Goal: Task Accomplishment & Management: Use online tool/utility

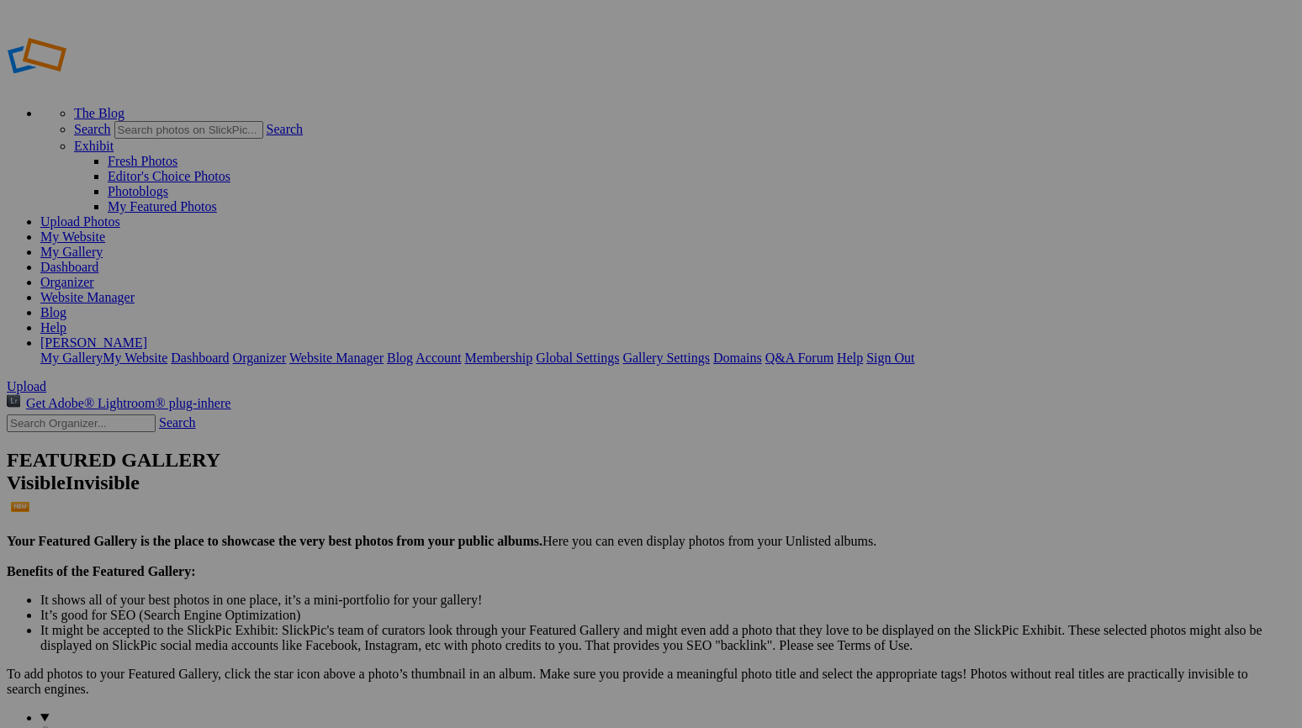
scroll to position [3, 0]
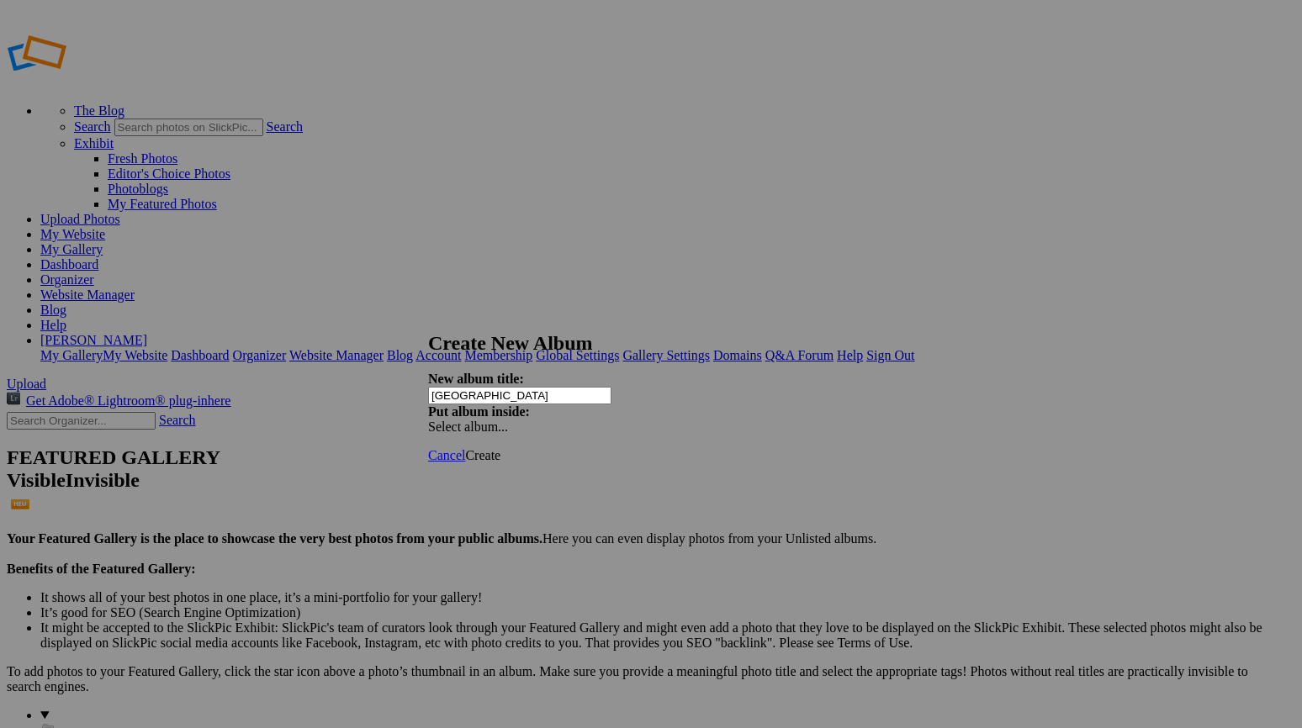
type input "Zion National Park"
click at [500, 448] on span "Create" at bounding box center [482, 455] width 35 height 14
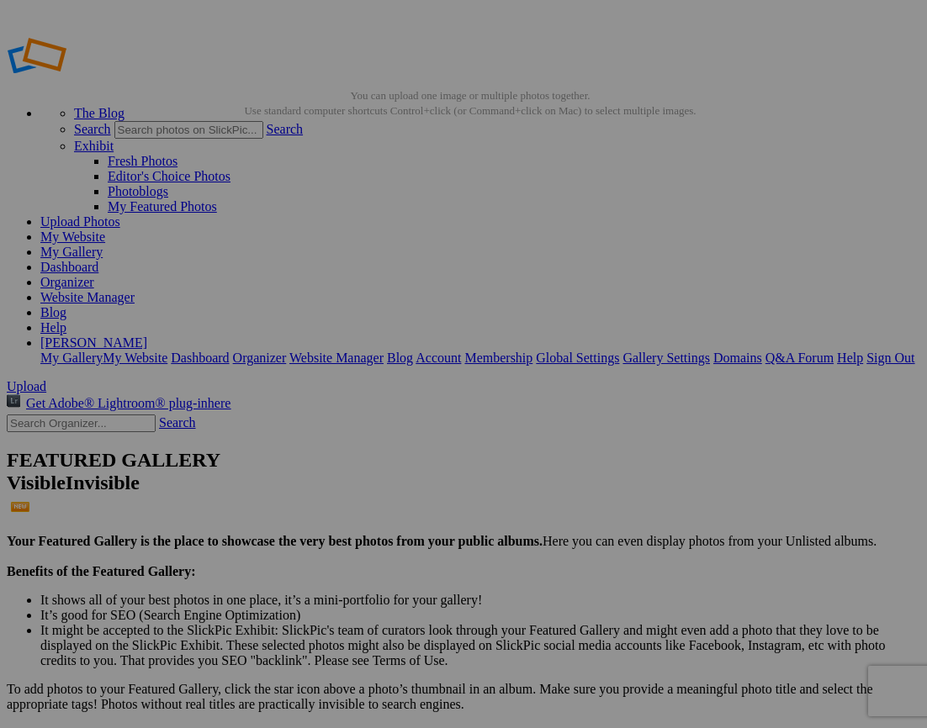
click at [105, 230] on link "My Website" at bounding box center [72, 237] width 65 height 14
click at [135, 290] on link "Website Manager" at bounding box center [87, 297] width 94 height 14
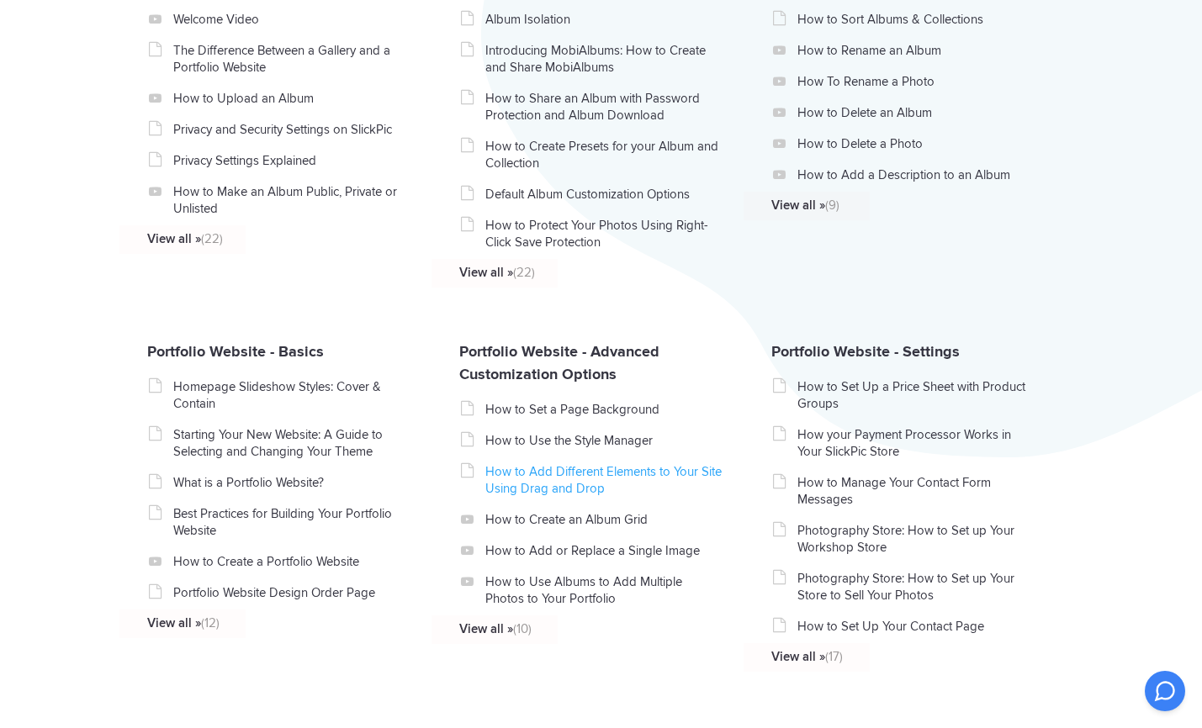
scroll to position [481, 0]
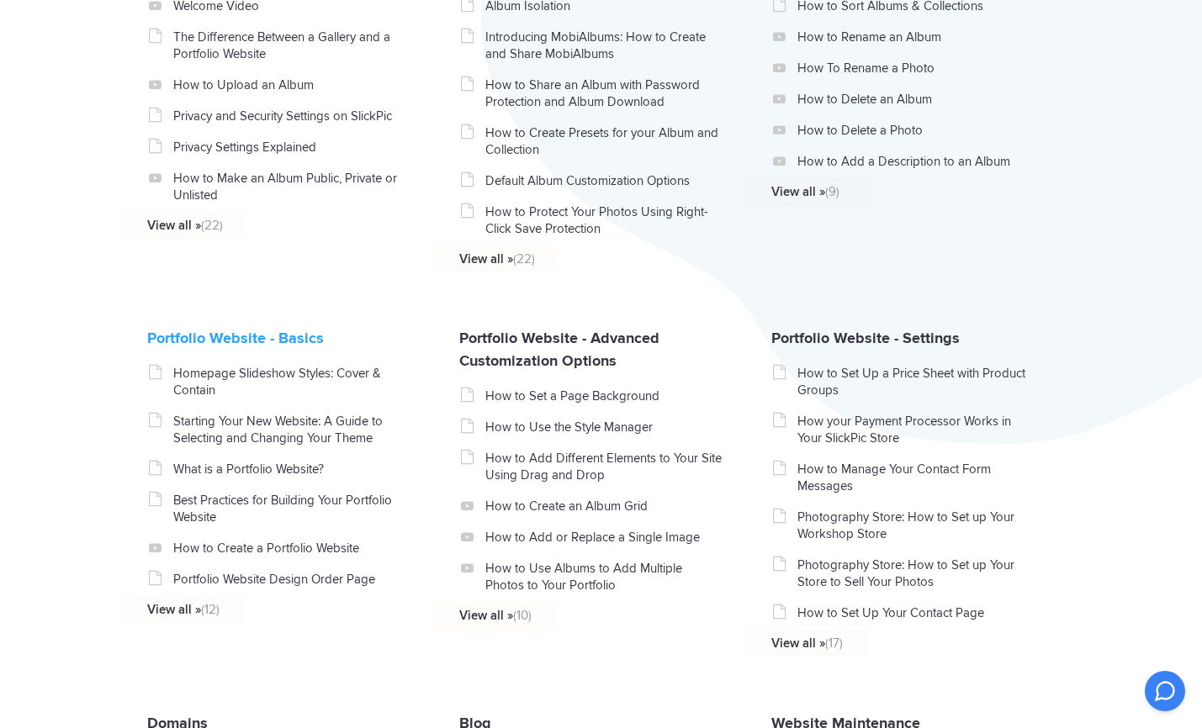
click at [175, 347] on link "Portfolio Website - Basics" at bounding box center [235, 338] width 177 height 19
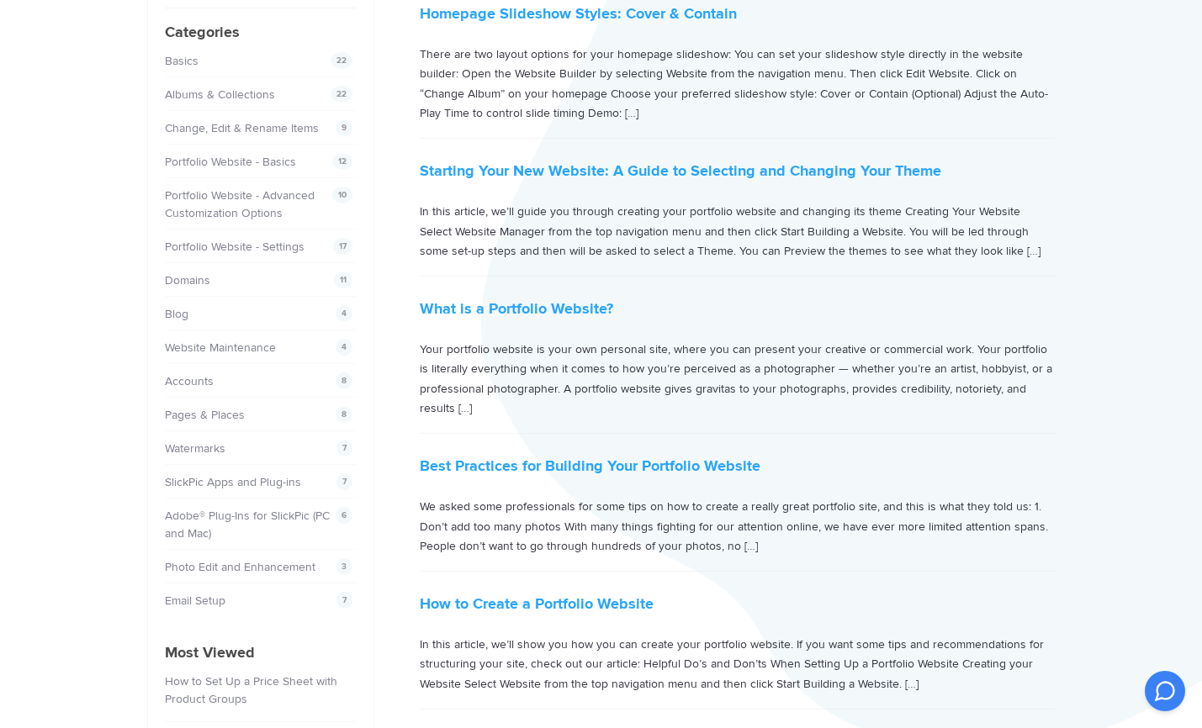
scroll to position [174, 0]
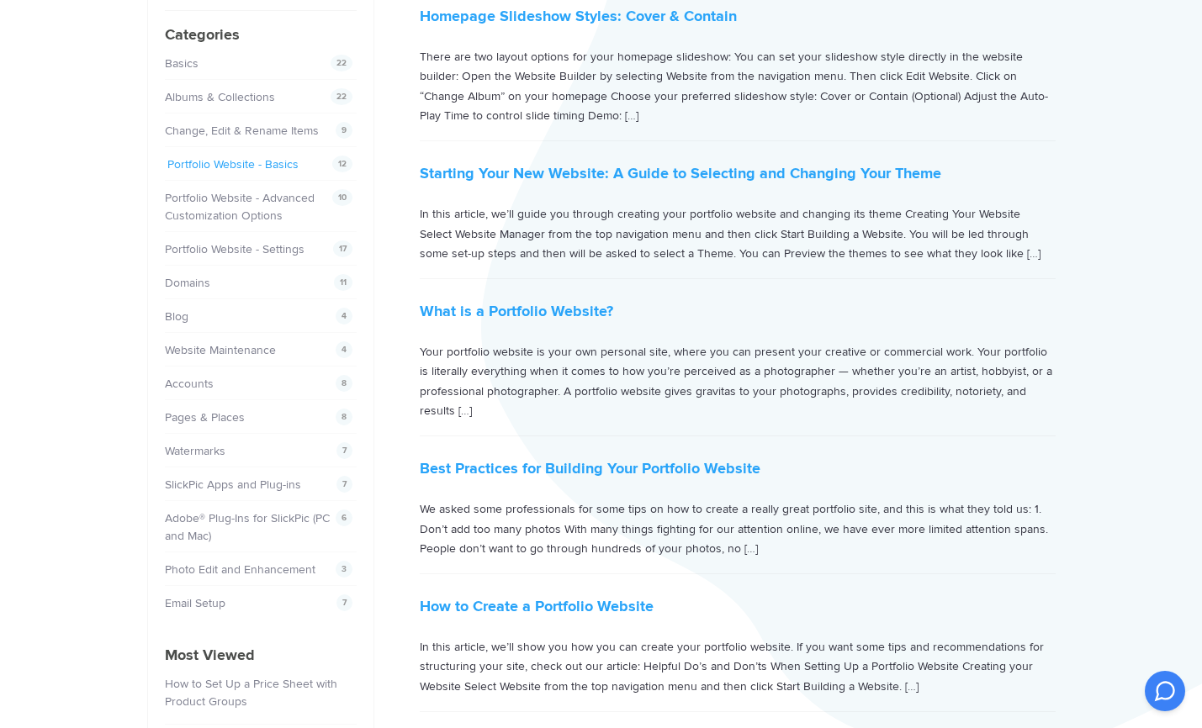
click at [236, 162] on link "Portfolio Website - Basics" at bounding box center [232, 164] width 131 height 14
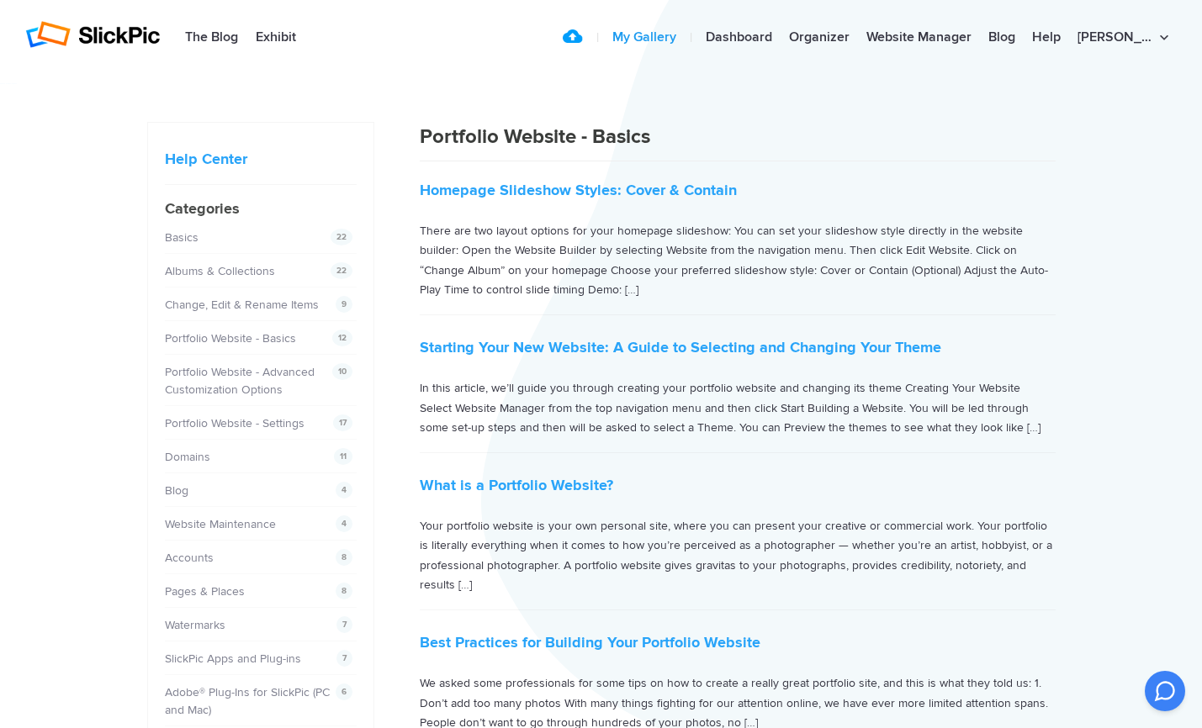
click at [672, 38] on link "My Gallery" at bounding box center [644, 38] width 81 height 34
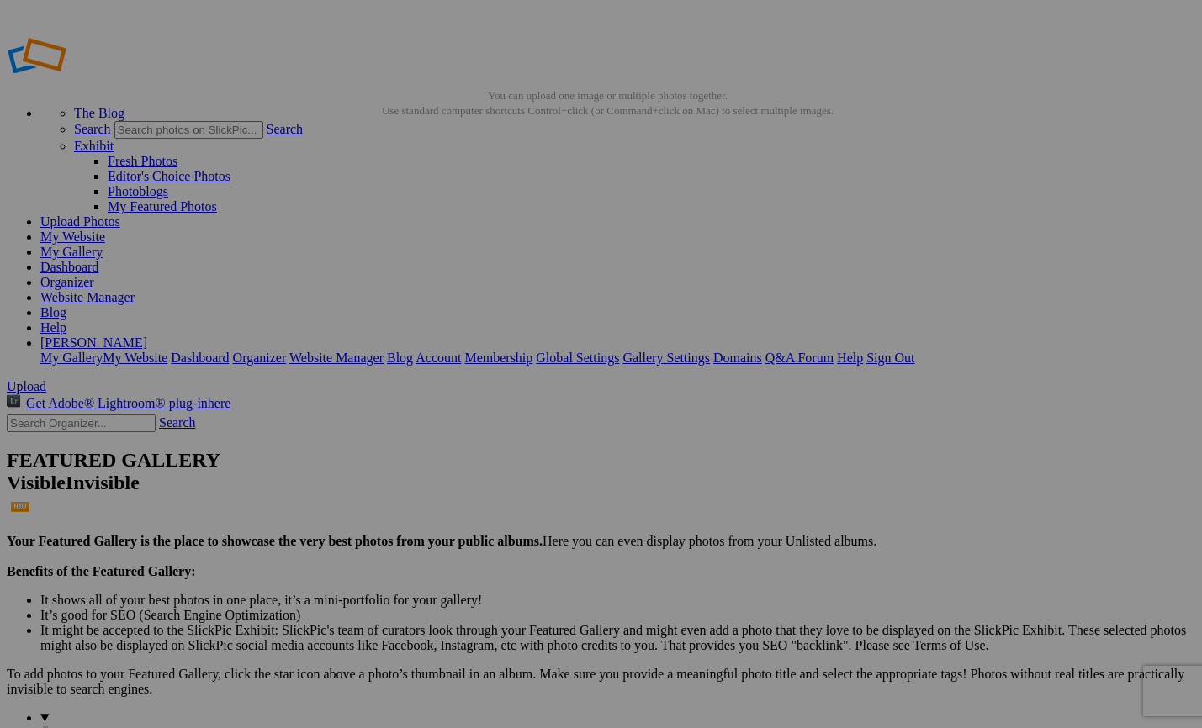
click at [135, 290] on link "Website Manager" at bounding box center [87, 297] width 94 height 14
